Goal: Transaction & Acquisition: Purchase product/service

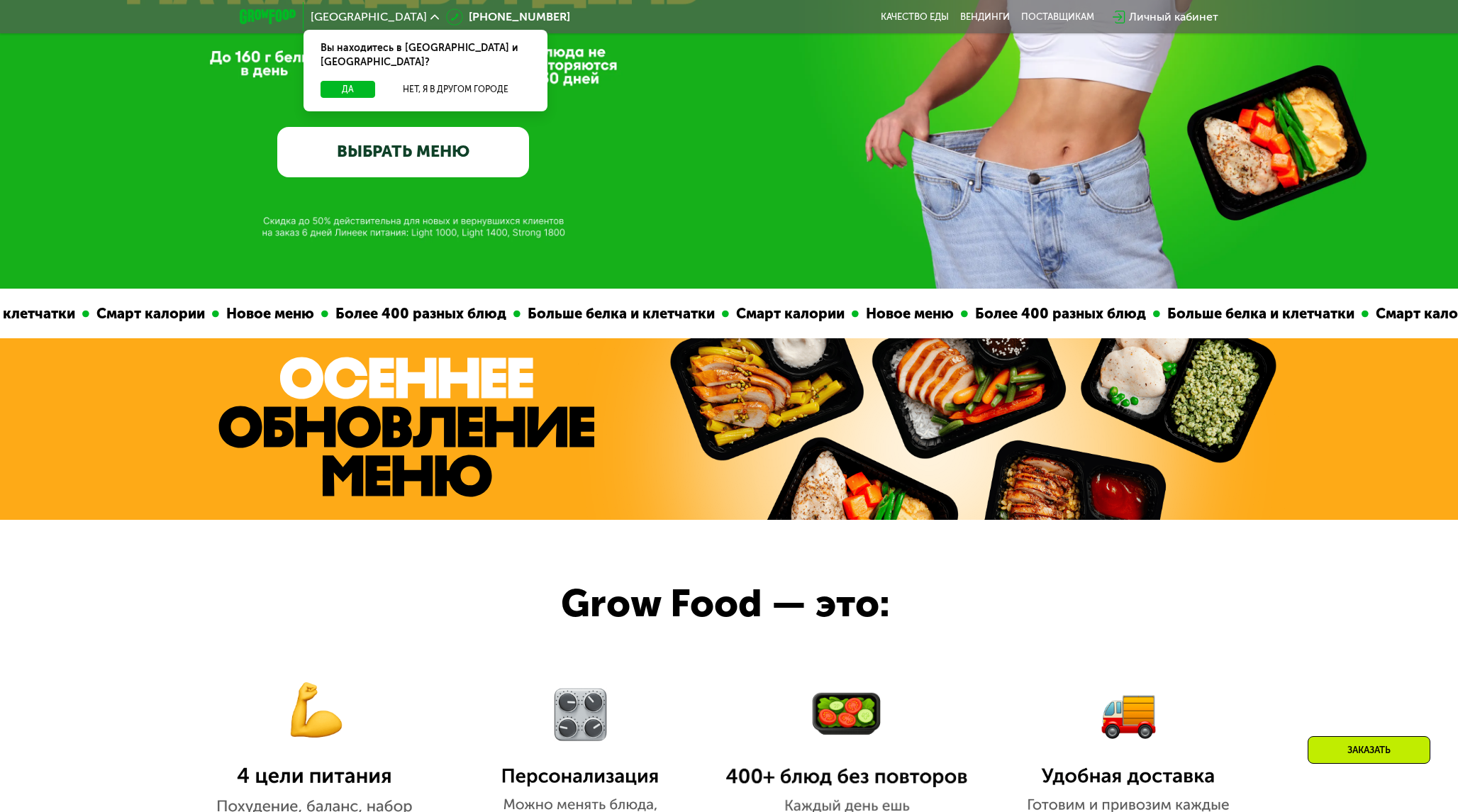
scroll to position [807, 0]
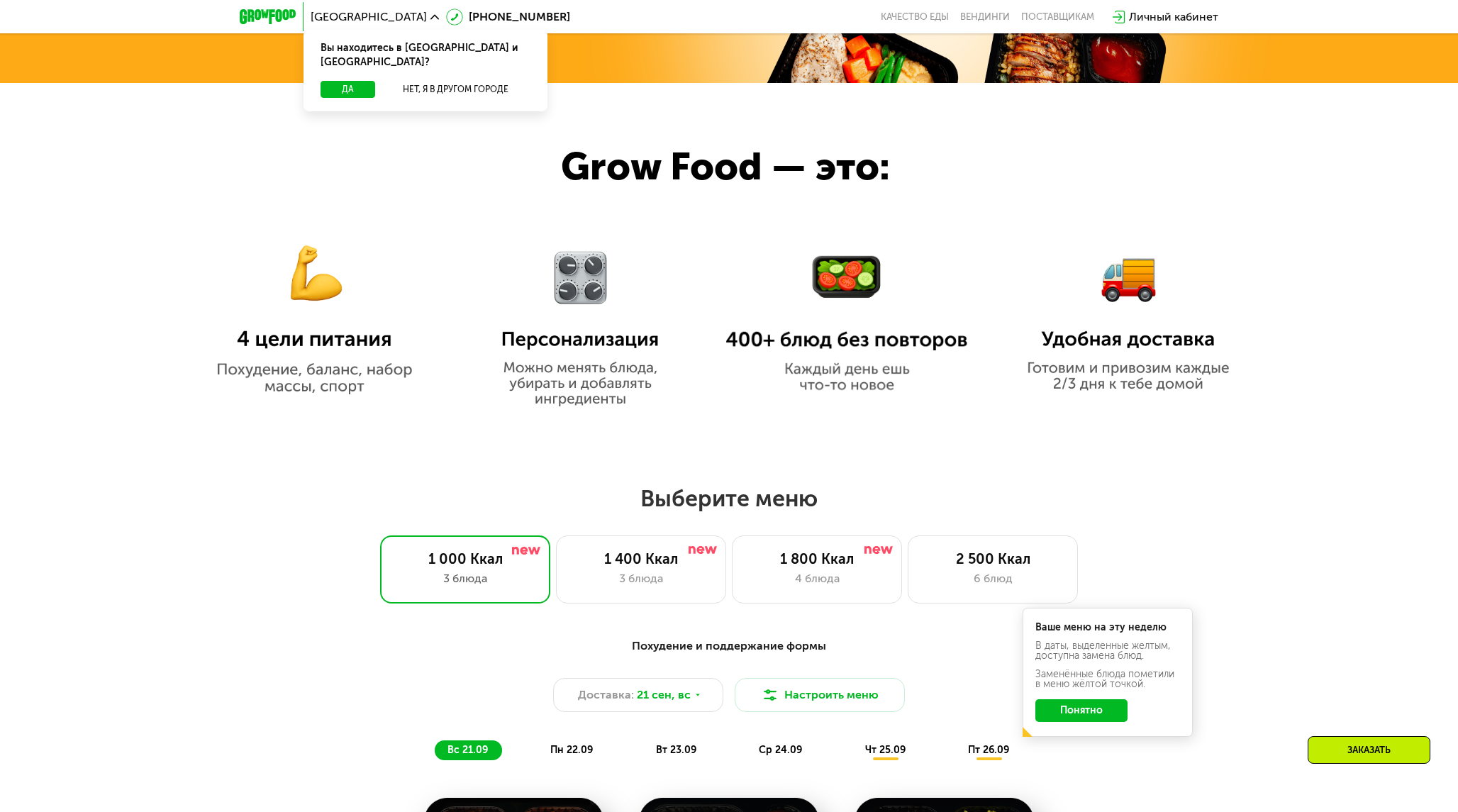
click at [1101, 396] on div at bounding box center [729, 259] width 1458 height 351
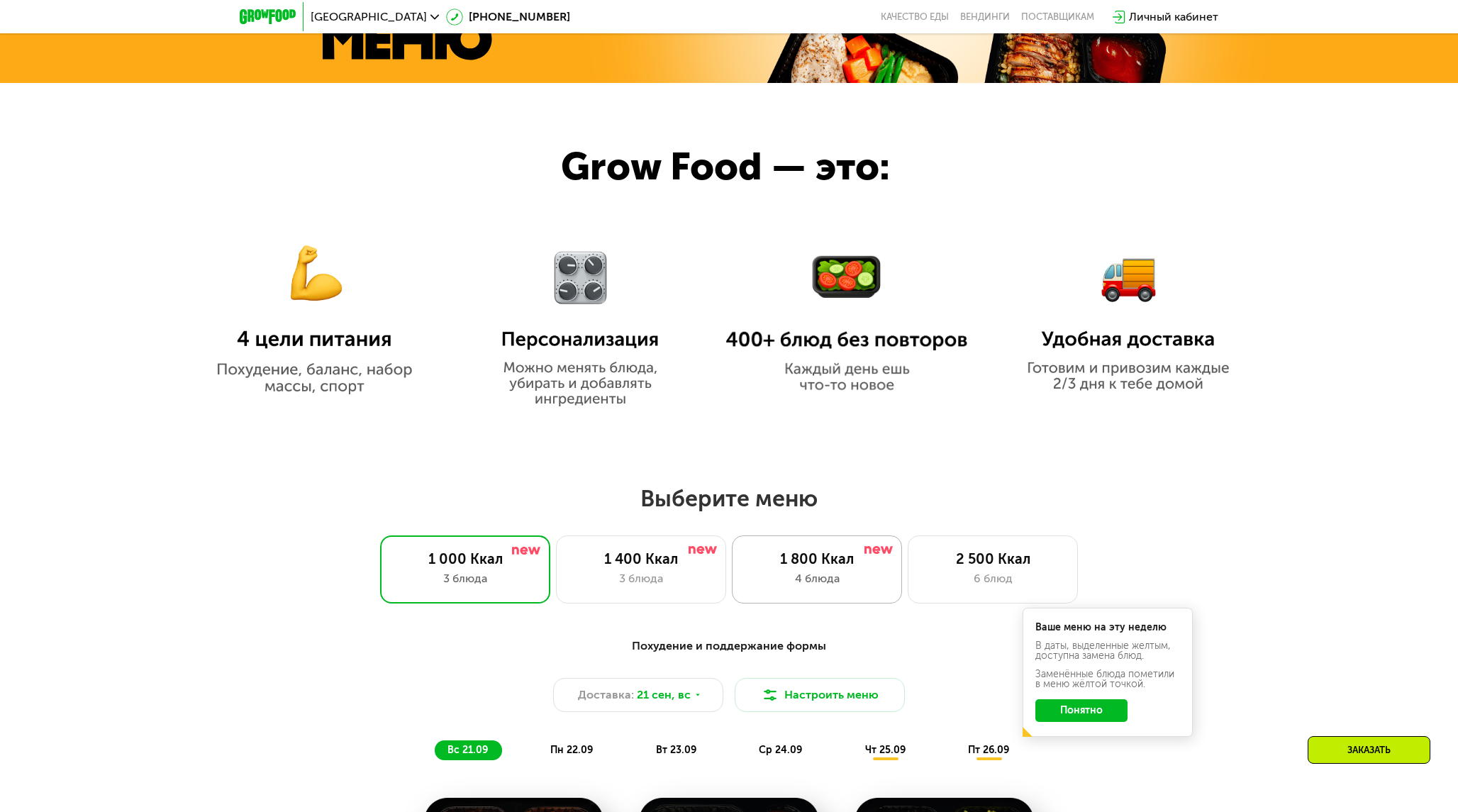
click at [822, 578] on div "4 блюда" at bounding box center [816, 578] width 141 height 17
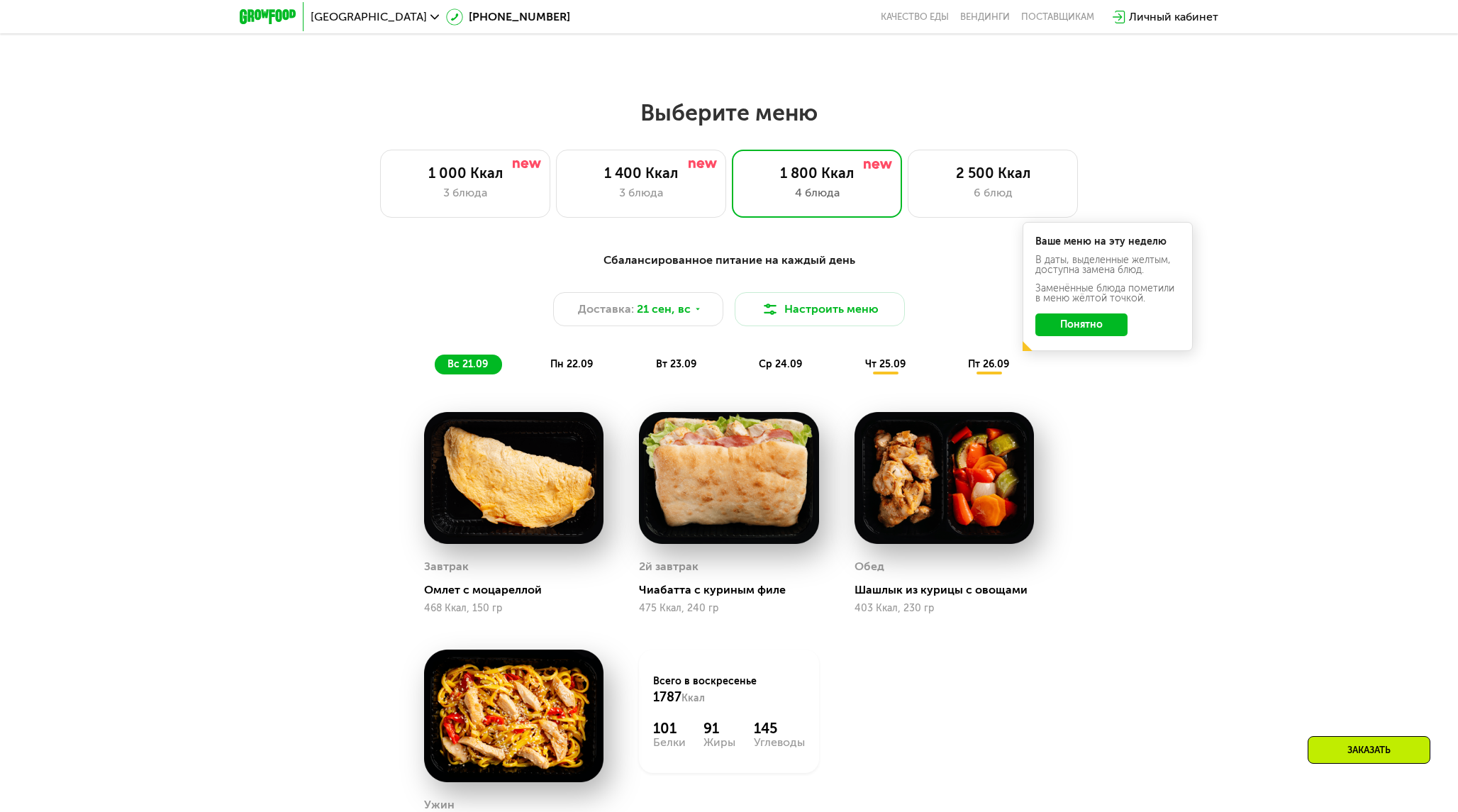
scroll to position [1246, 0]
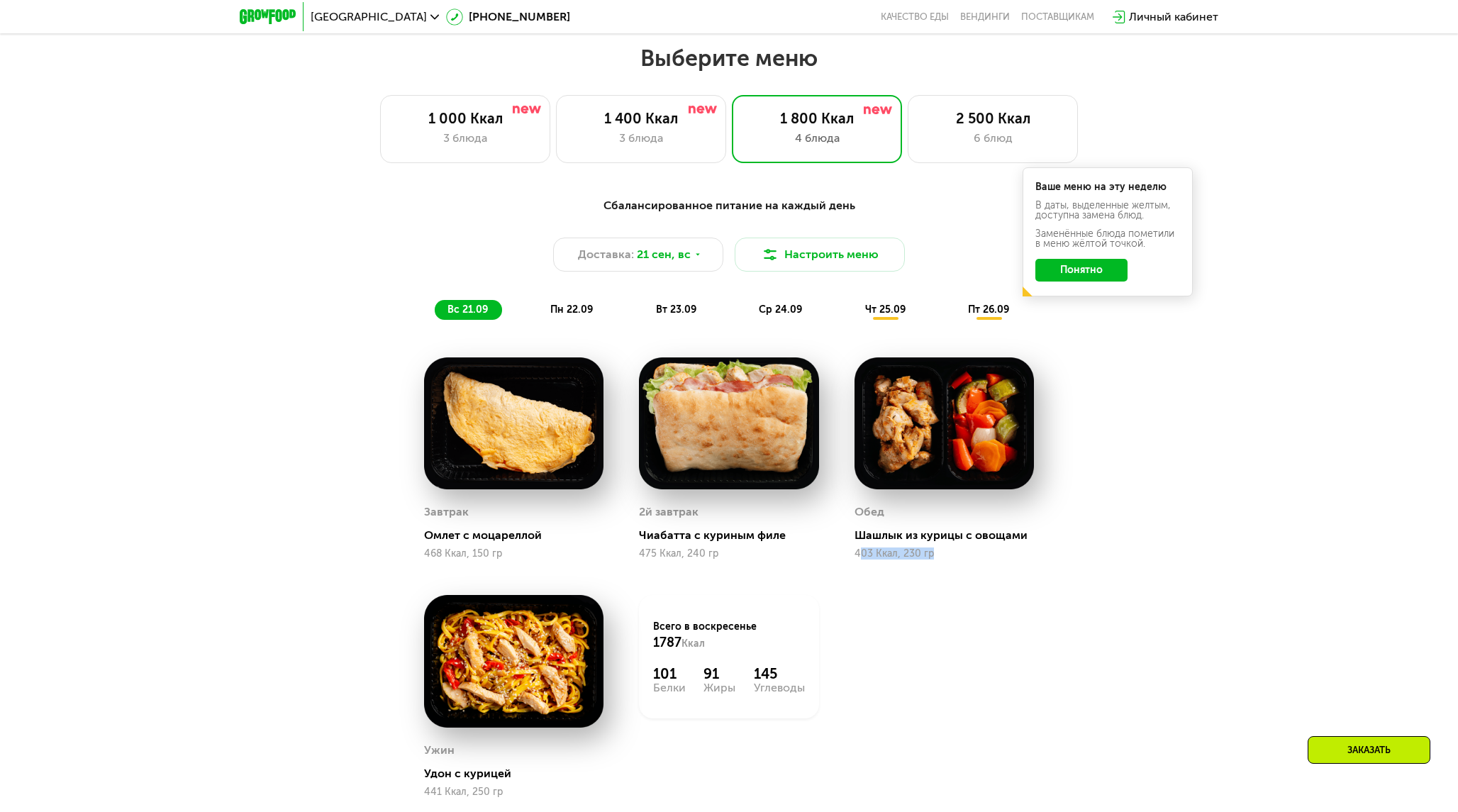
drag, startPoint x: 857, startPoint y: 547, endPoint x: 957, endPoint y: 547, distance: 100.0
click at [957, 548] on div "403 Ккал, 230 гр" at bounding box center [944, 553] width 179 height 11
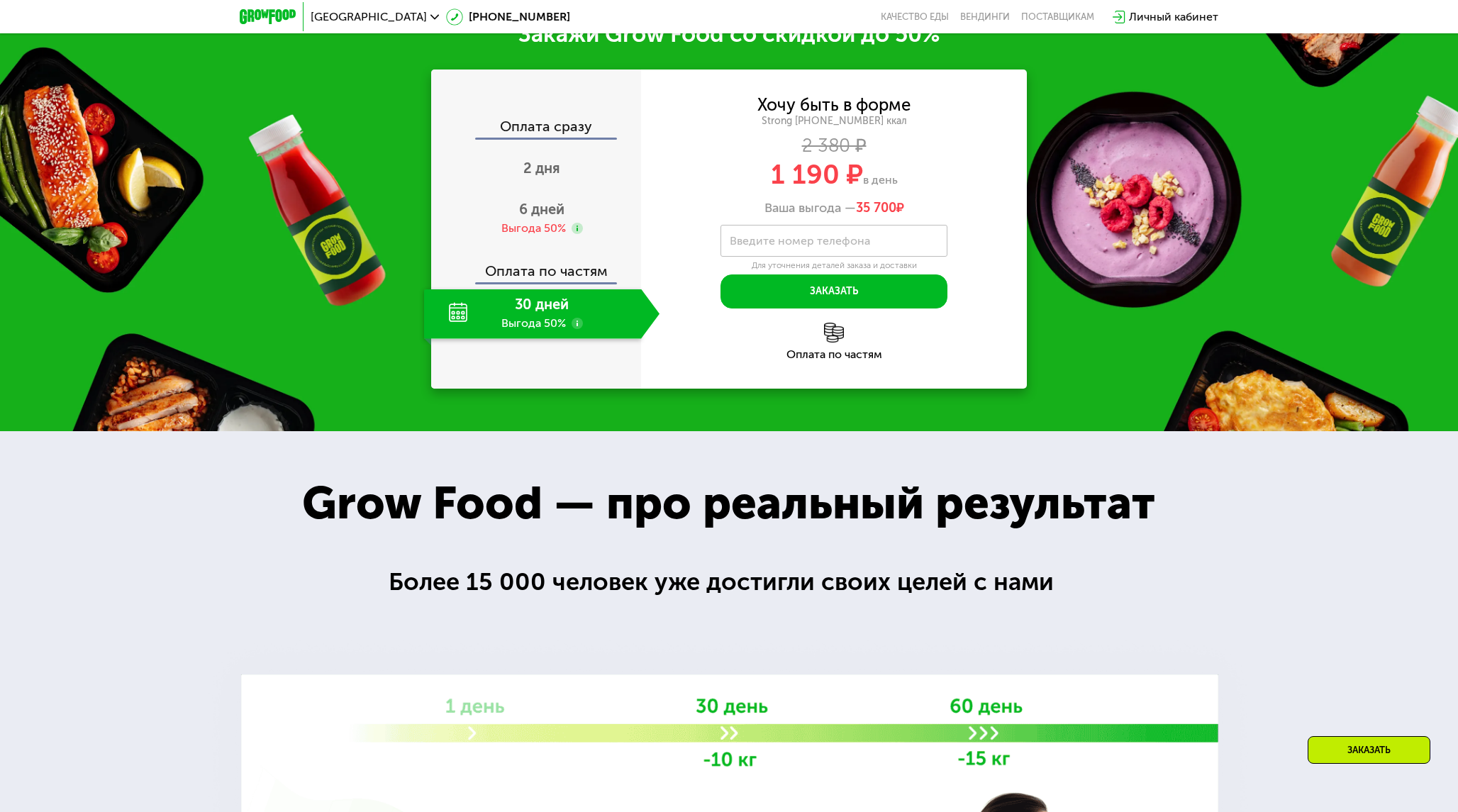
scroll to position [2133, 0]
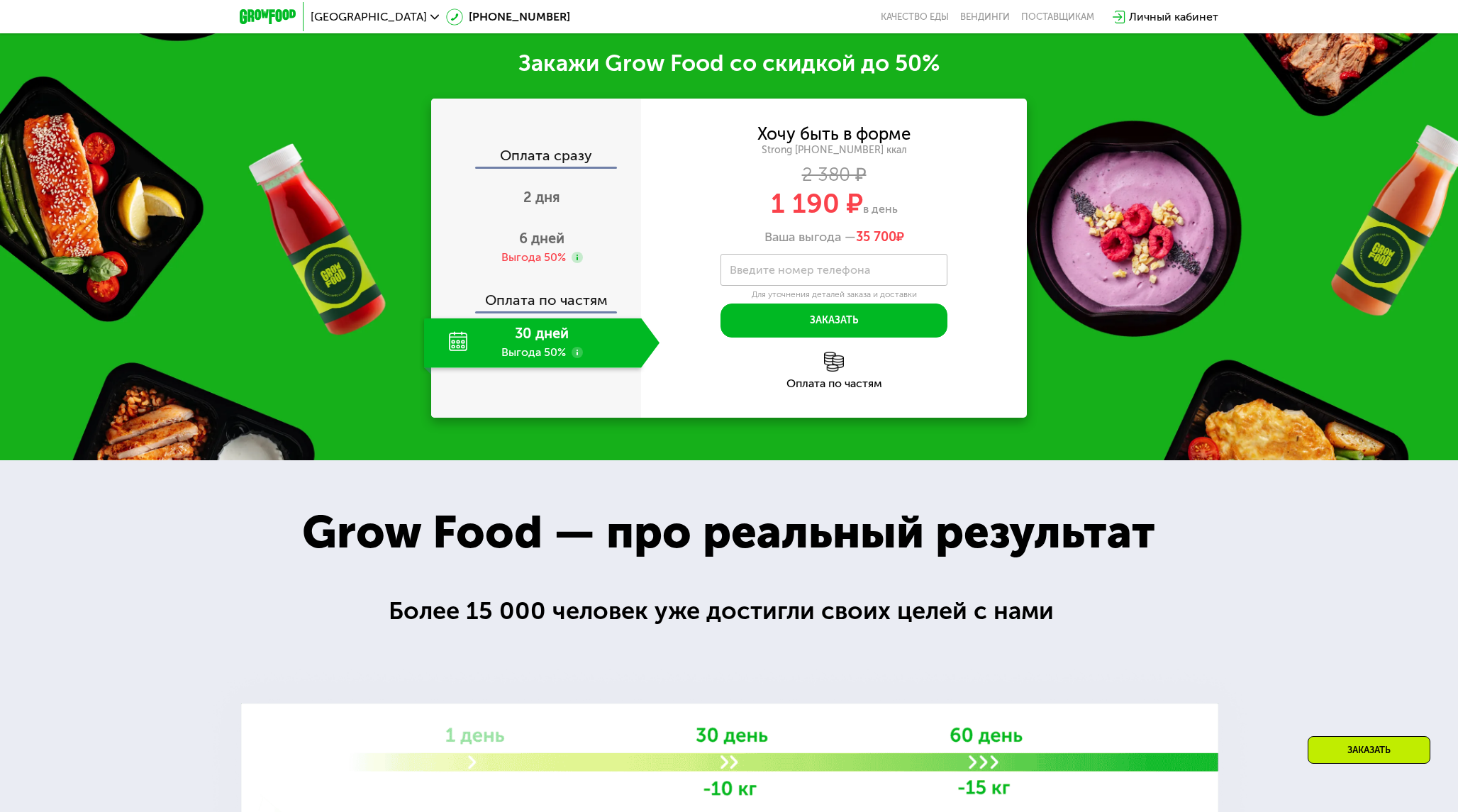
click at [546, 342] on div "30 дней Выгода 50%" at bounding box center [532, 343] width 217 height 50
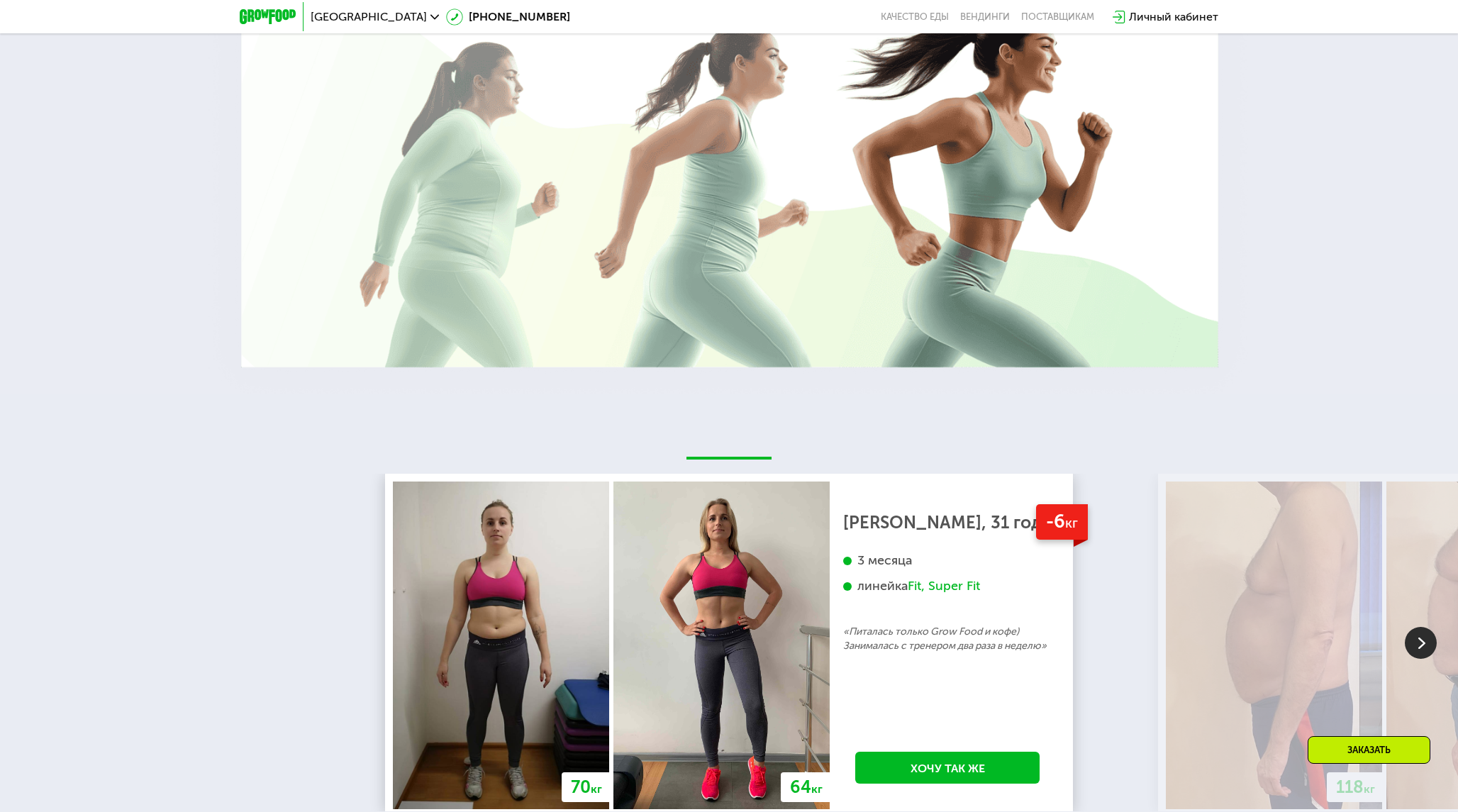
scroll to position [2946, 0]
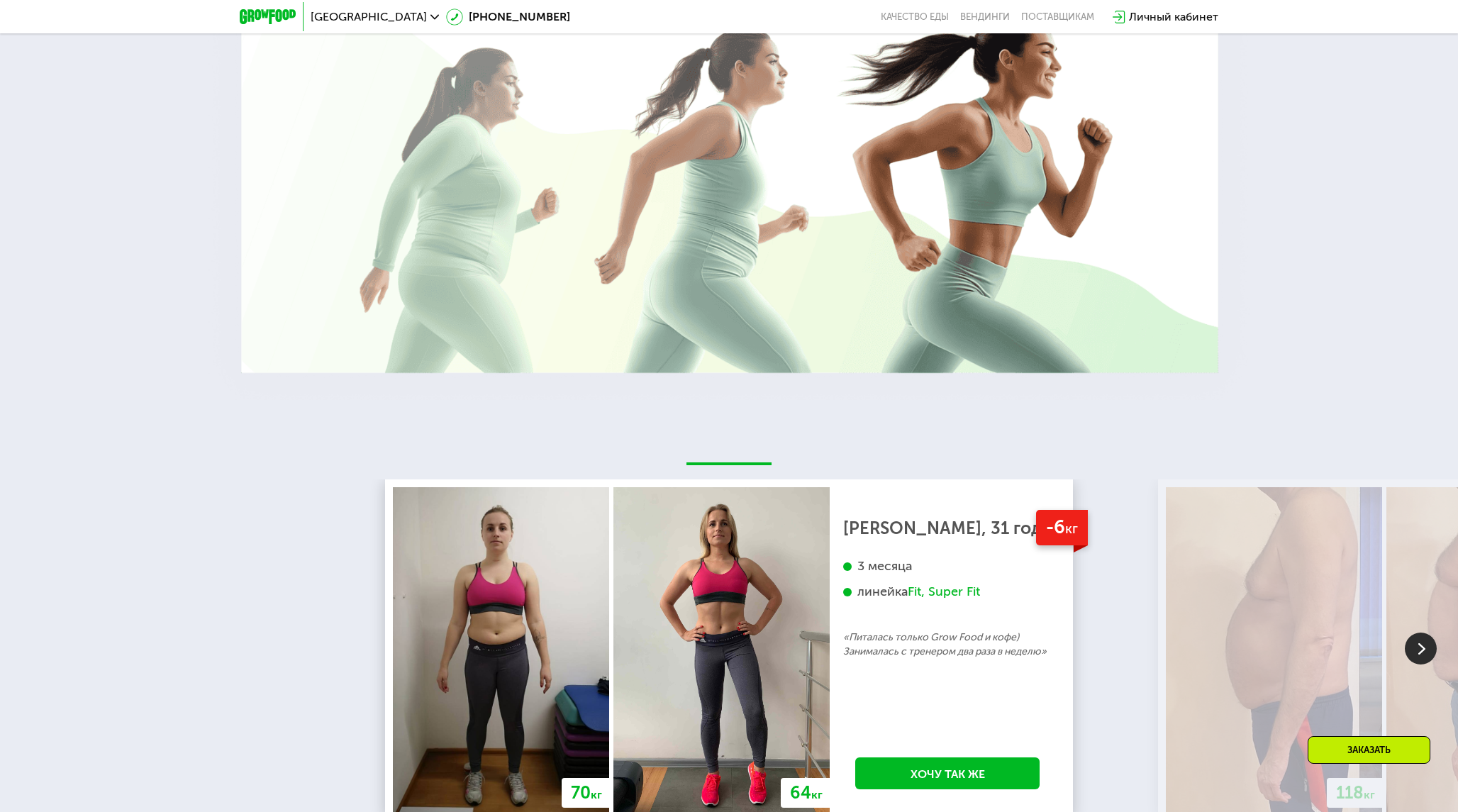
click at [1423, 637] on img at bounding box center [1420, 649] width 32 height 32
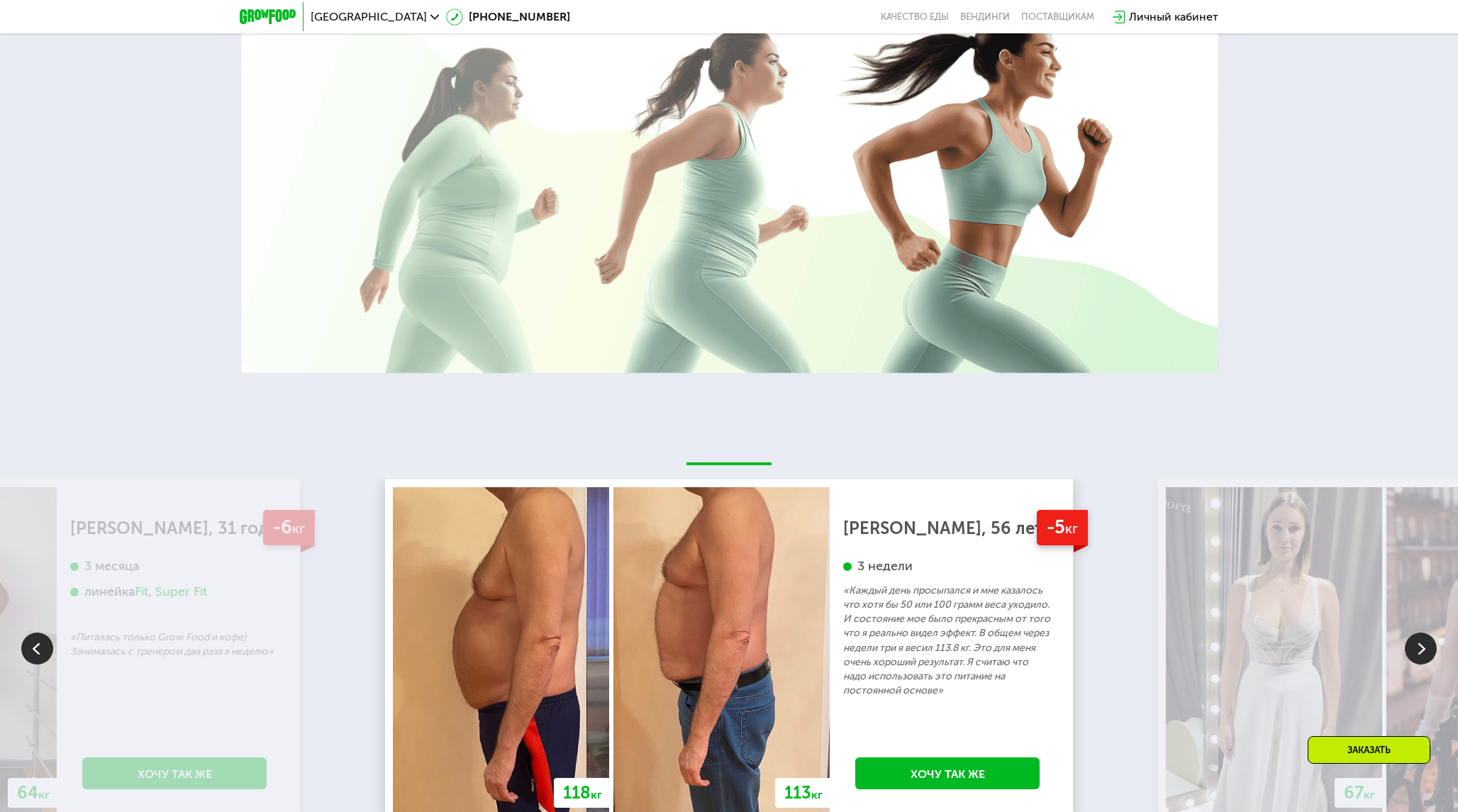
click at [1423, 637] on img at bounding box center [1420, 649] width 32 height 32
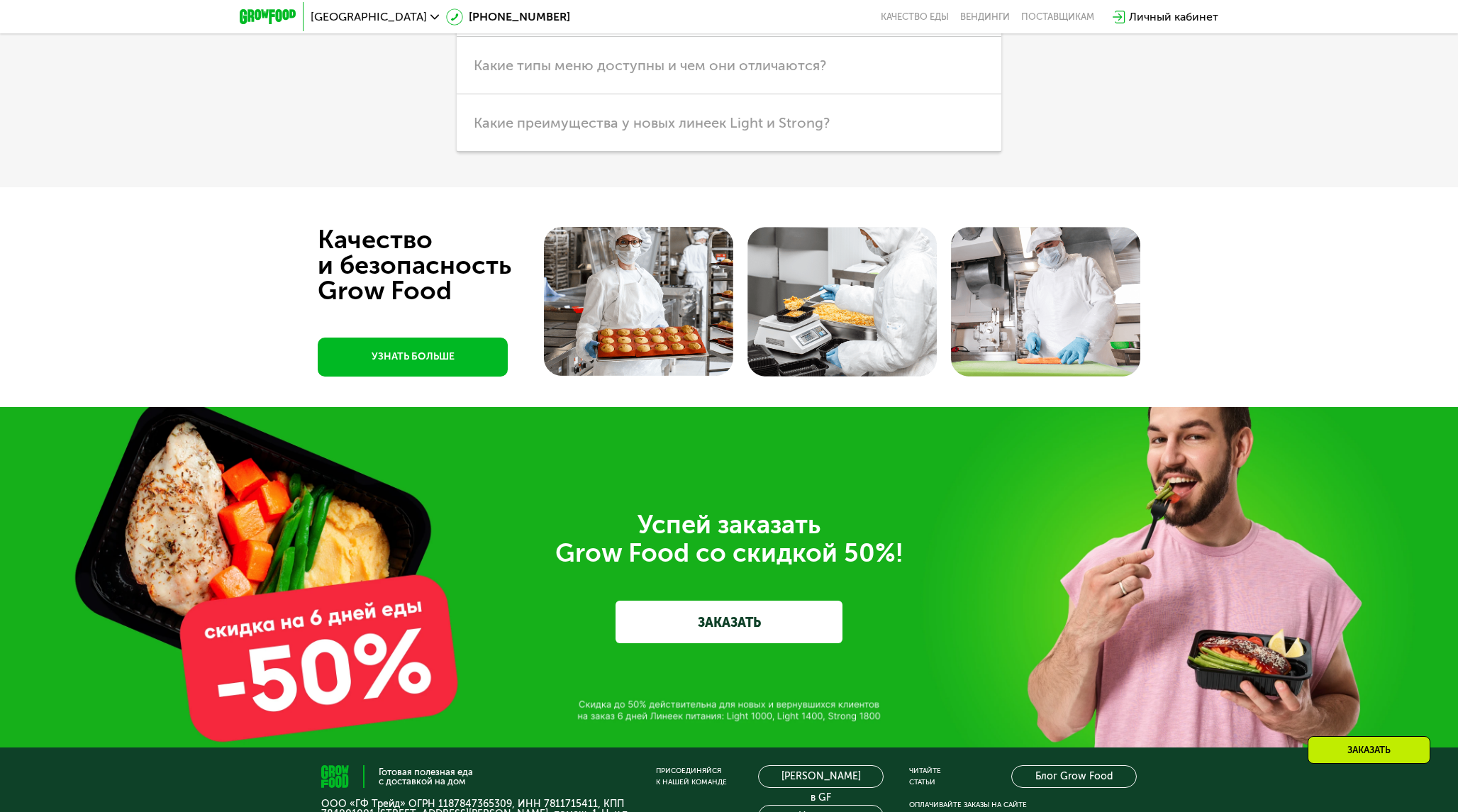
scroll to position [4640, 0]
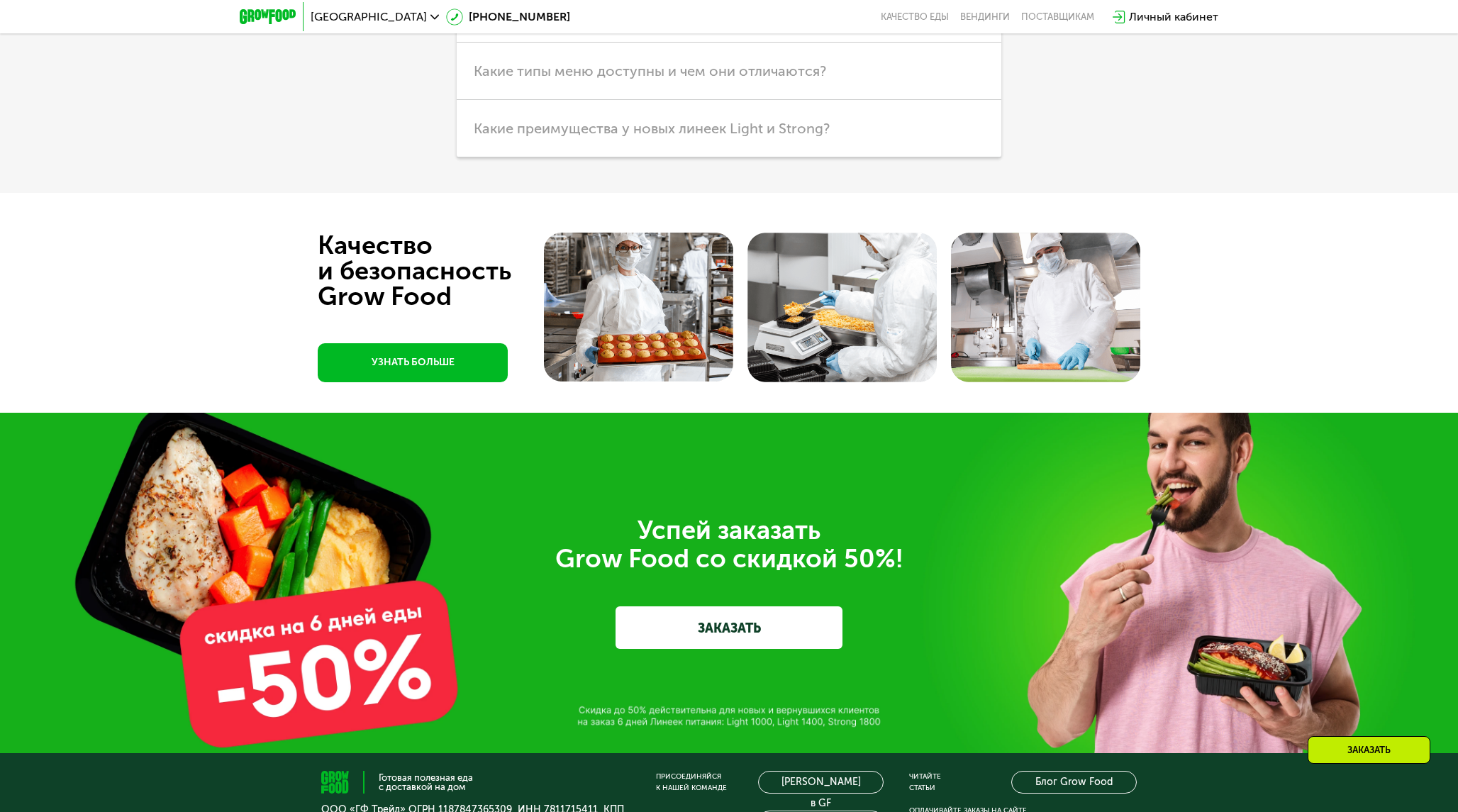
click at [774, 633] on link "ЗАКАЗАТЬ" at bounding box center [729, 628] width 227 height 43
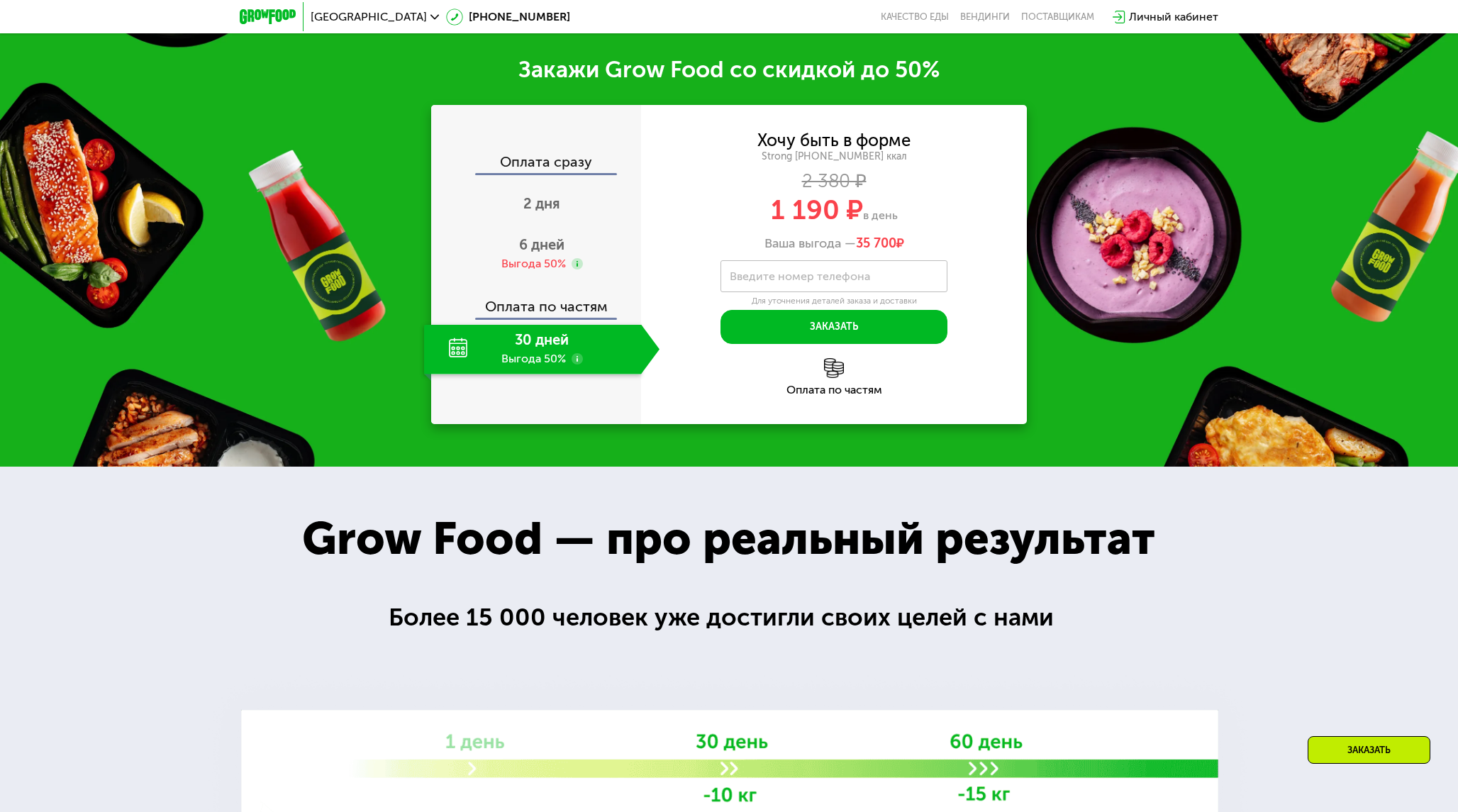
scroll to position [2104, 0]
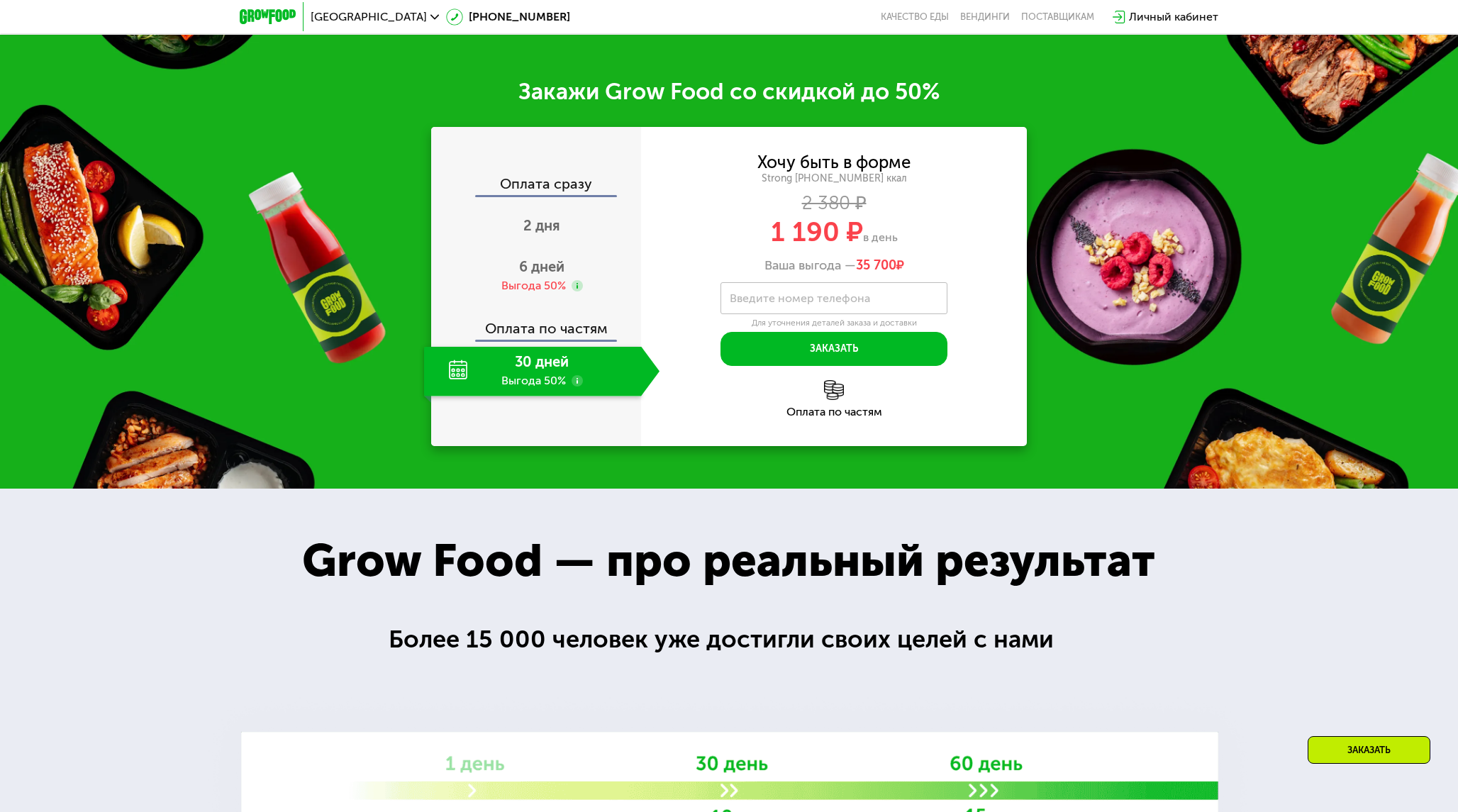
click at [810, 296] on label "Введите номер телефона" at bounding box center [800, 298] width 141 height 8
click at [810, 296] on input "Введите номер телефона" at bounding box center [834, 298] width 227 height 32
click at [553, 382] on div "30 дней Выгода 50%" at bounding box center [532, 371] width 217 height 50
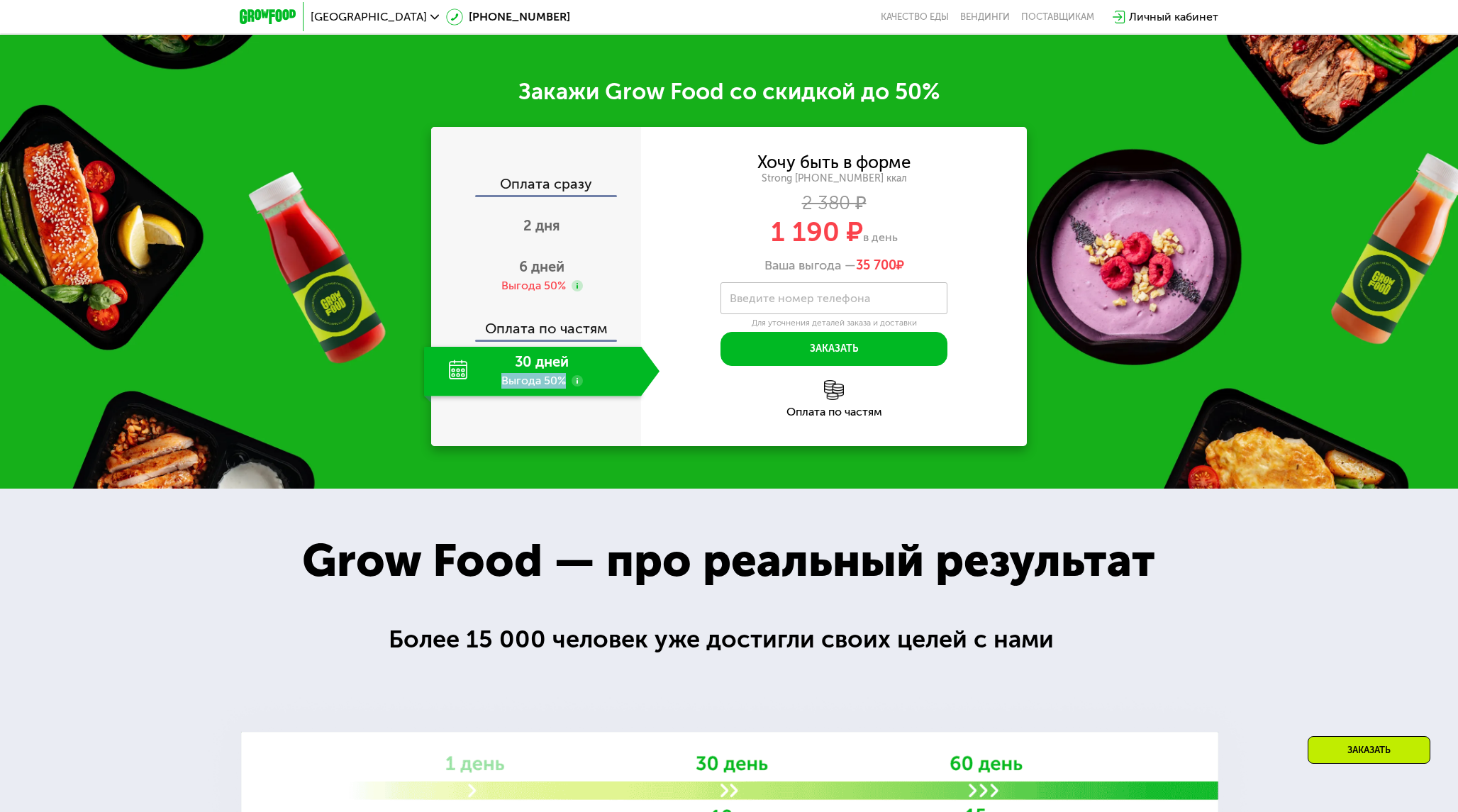
click at [553, 382] on div "30 дней Выгода 50%" at bounding box center [532, 371] width 217 height 50
